Goal: Task Accomplishment & Management: Use online tool/utility

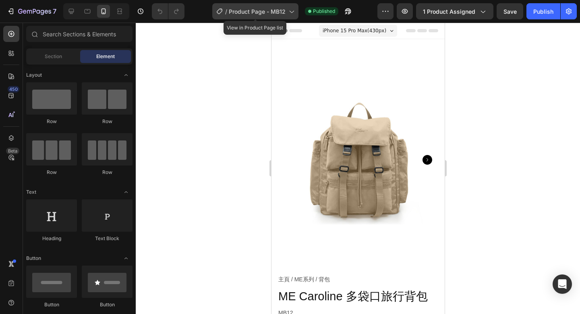
click at [250, 13] on span "Product Page - MB12" at bounding box center [257, 11] width 57 height 8
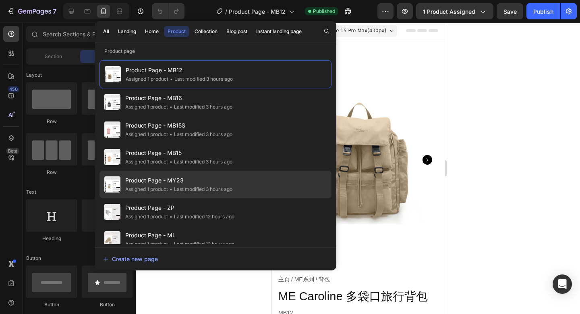
click at [199, 181] on span "Product Page - MY23" at bounding box center [178, 180] width 107 height 10
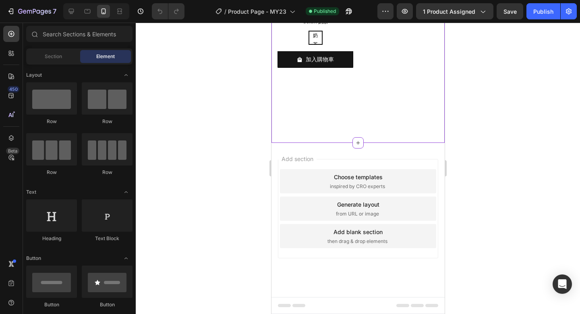
scroll to position [4631, 0]
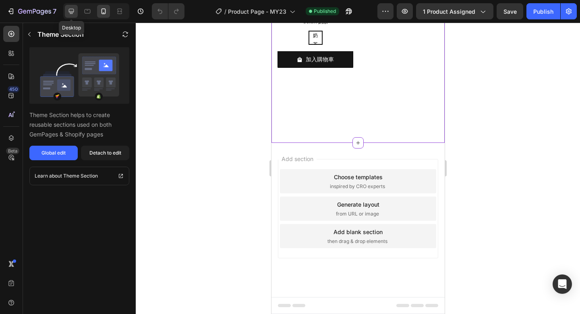
click at [72, 10] on icon at bounding box center [71, 11] width 8 height 8
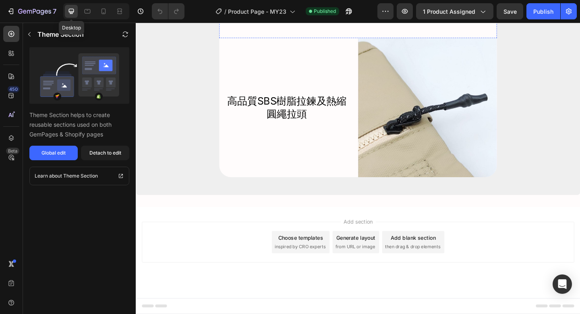
scroll to position [5256, 0]
click at [104, 12] on icon at bounding box center [104, 11] width 8 height 8
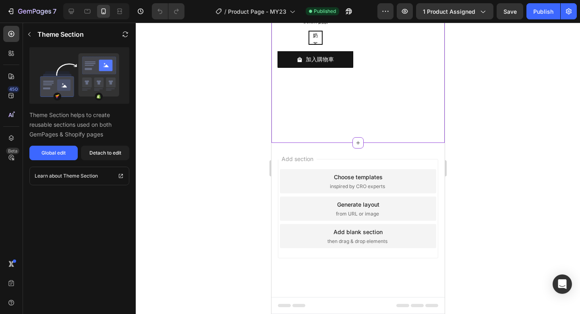
scroll to position [4644, 0]
click at [113, 156] on div "Detach to edit" at bounding box center [105, 152] width 32 height 7
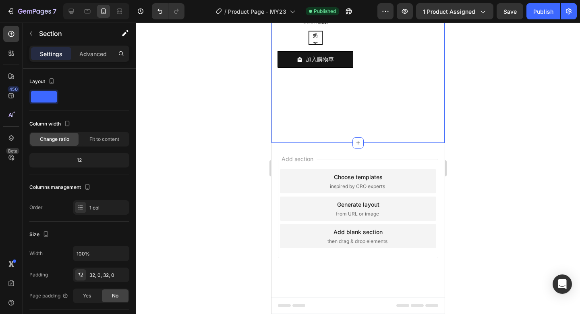
click at [93, 54] on p "Advanced" at bounding box center [92, 54] width 27 height 8
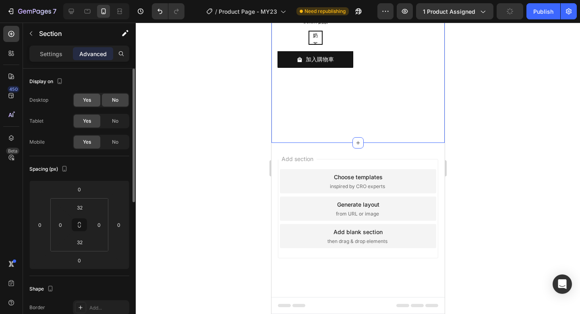
click at [80, 100] on div "Yes" at bounding box center [87, 100] width 27 height 13
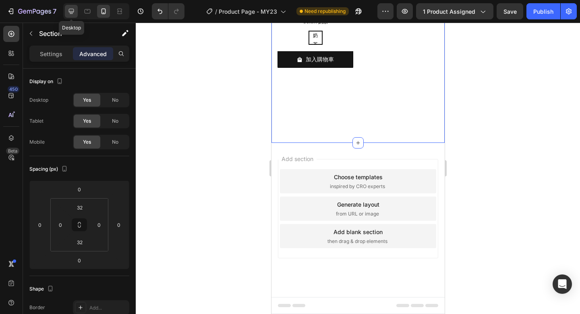
click at [73, 12] on icon at bounding box center [71, 11] width 8 height 8
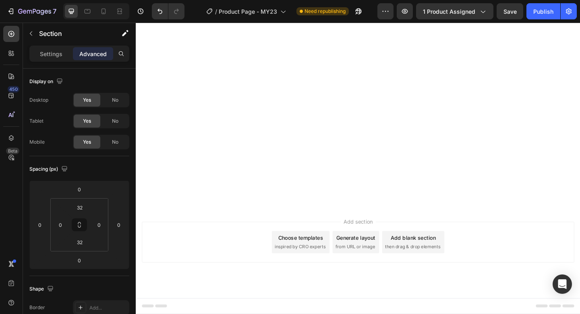
scroll to position [5429, 0]
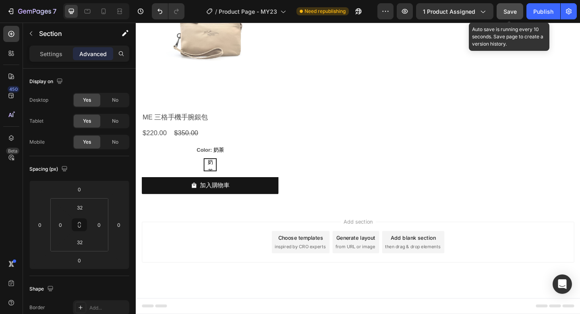
click at [510, 10] on span "Save" at bounding box center [510, 11] width 13 height 7
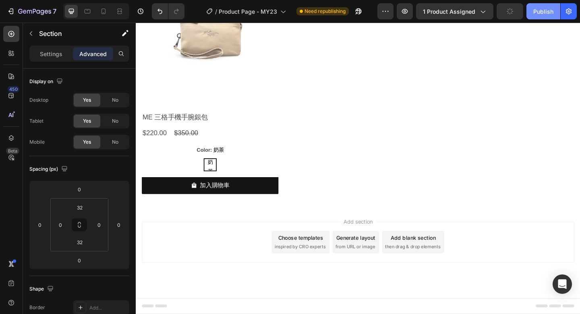
click at [538, 11] on div "Publish" at bounding box center [544, 11] width 20 height 8
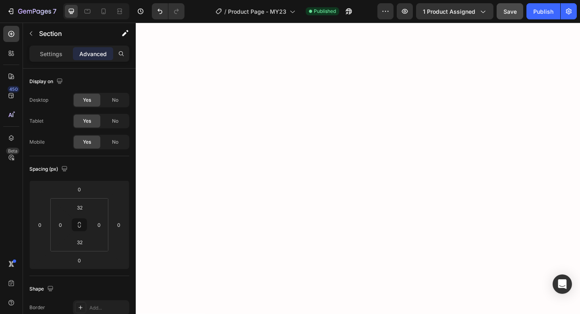
scroll to position [0, 0]
